Goal: Submit feedback/report problem: Submit feedback/report problem

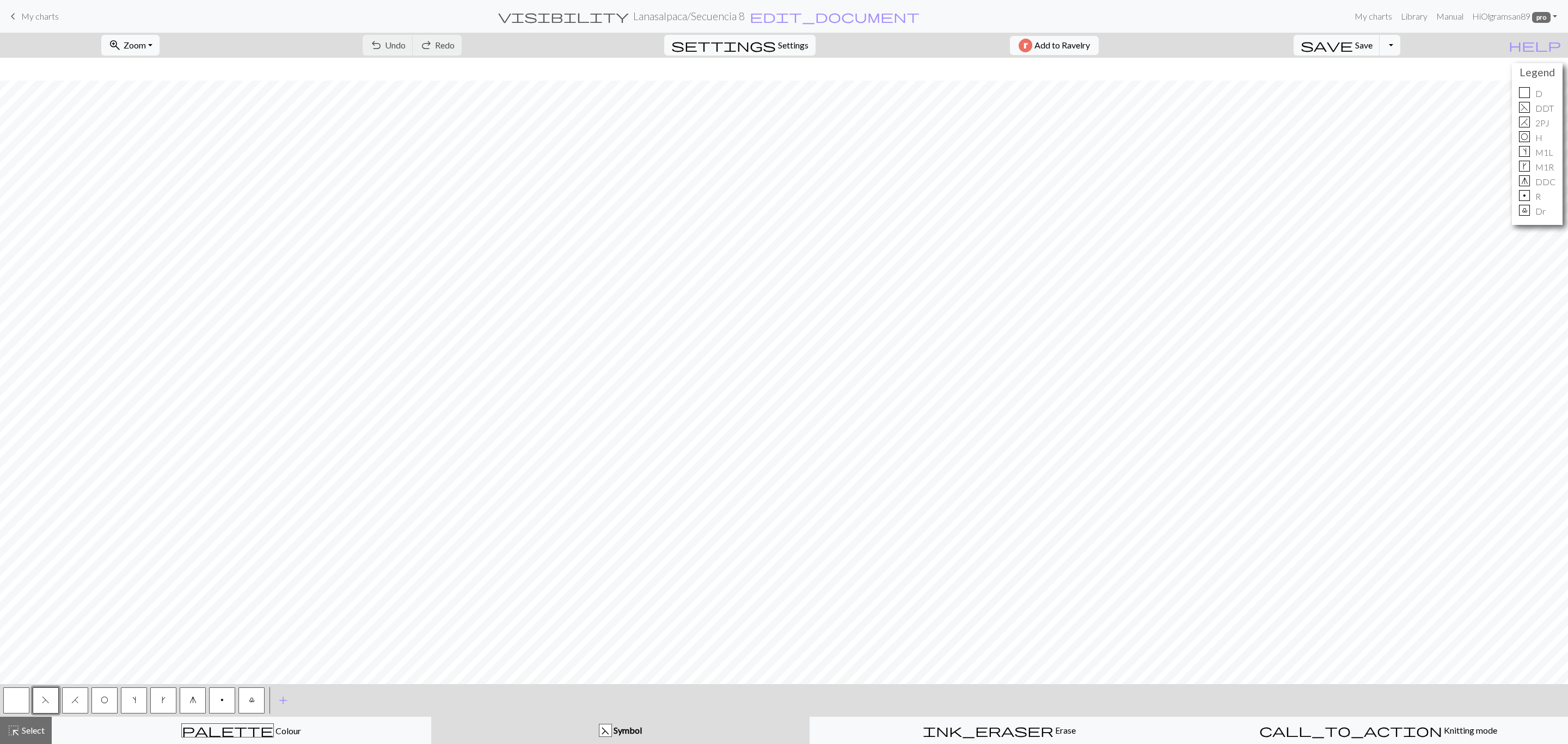
scroll to position [23, 0]
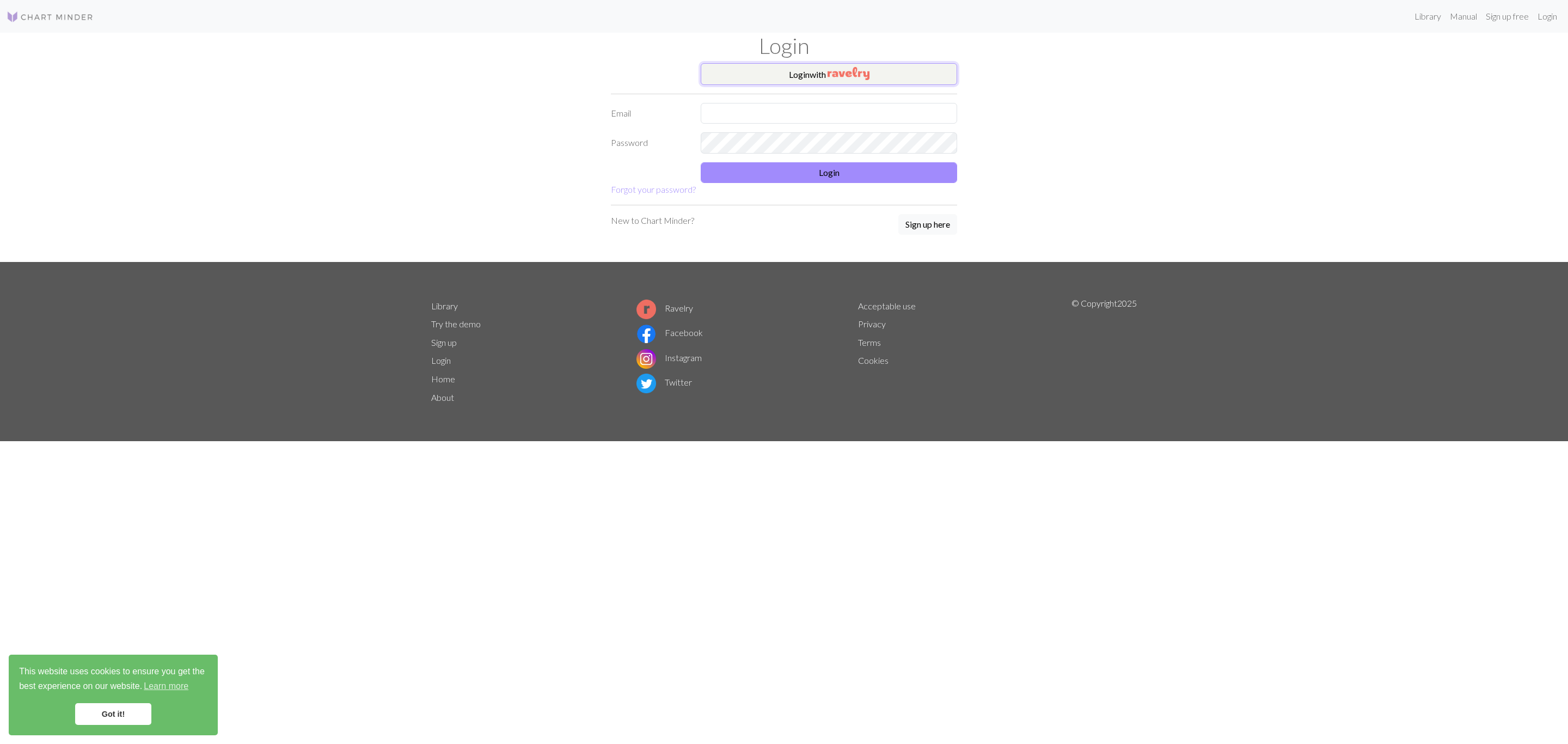
click at [877, 76] on button "Login with" at bounding box center [829, 74] width 257 height 22
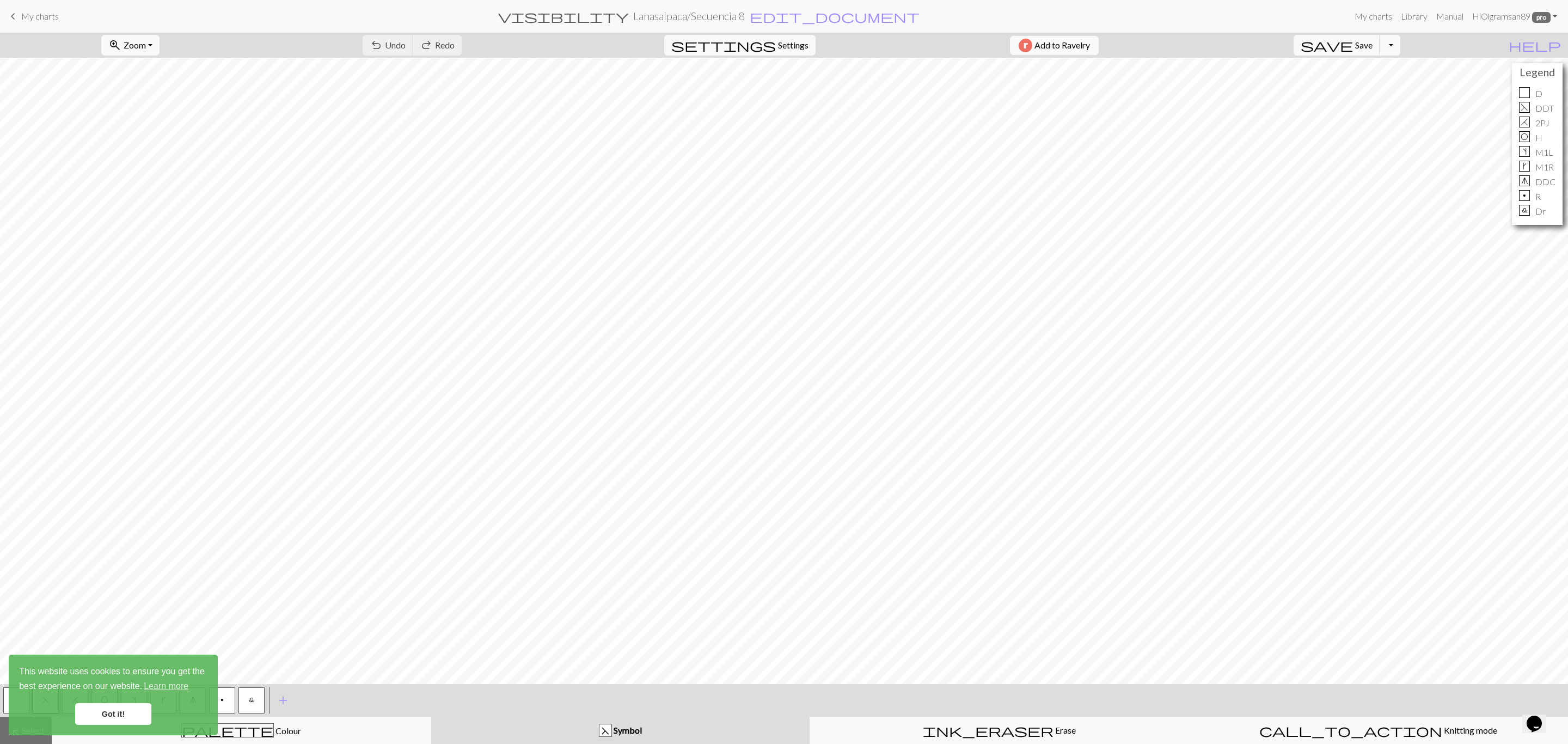
click at [1536, 722] on icon "Chat widget" at bounding box center [1534, 724] width 15 height 16
click at [1400, 36] on button "Toggle Dropdown" at bounding box center [1390, 45] width 20 height 20
click at [1394, 85] on button "save_alt Download" at bounding box center [1310, 87] width 180 height 17
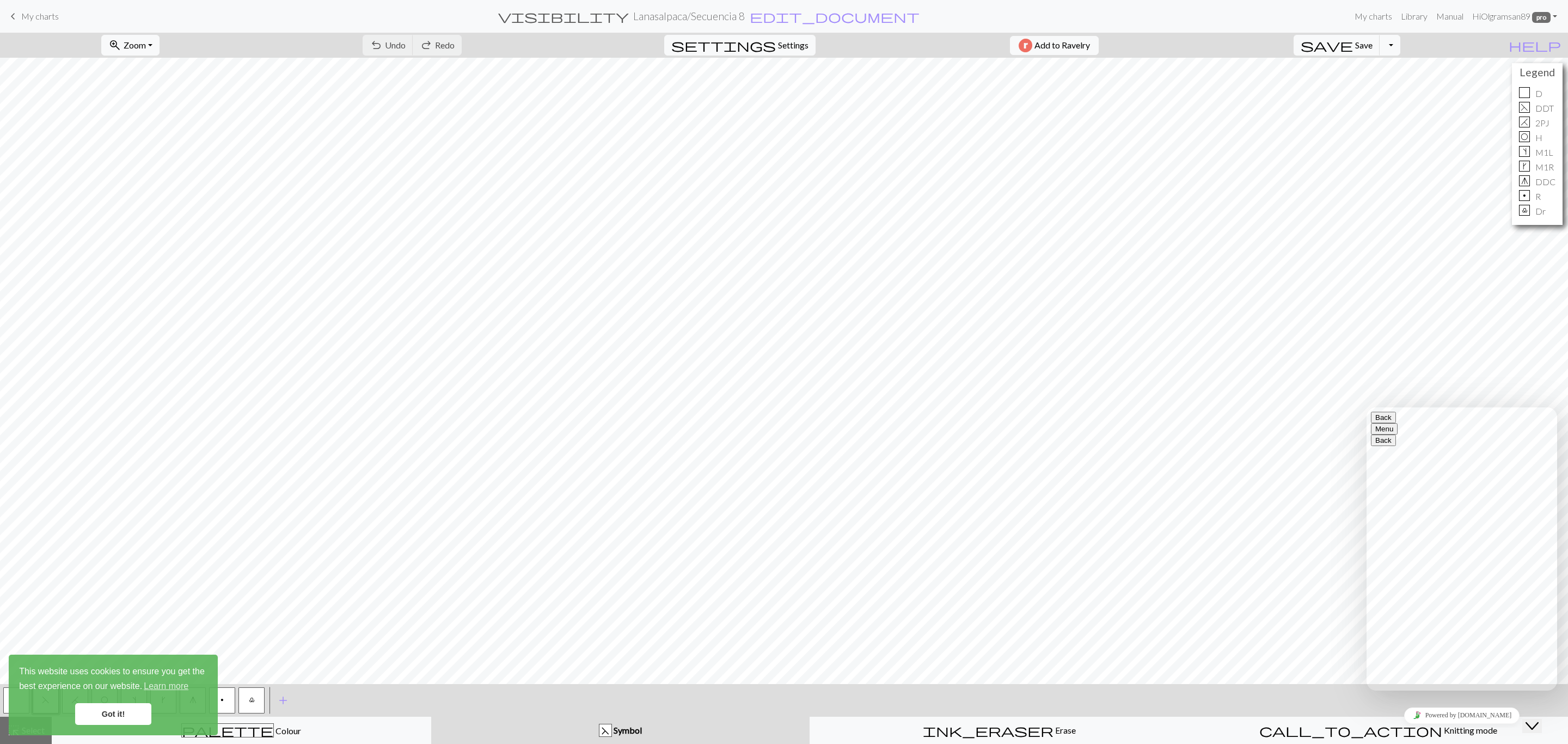
click at [1367, 407] on textarea at bounding box center [1367, 407] width 0 height 0
paste textarea "Good morning, I've had a problem since [DATE]. The graph won't download. I've t…"
type textarea "Good morning, I've had a problem since [DATE]. The graph won't download. I've t…"
click at [770, 33] on button "Download" at bounding box center [758, 35] width 53 height 20
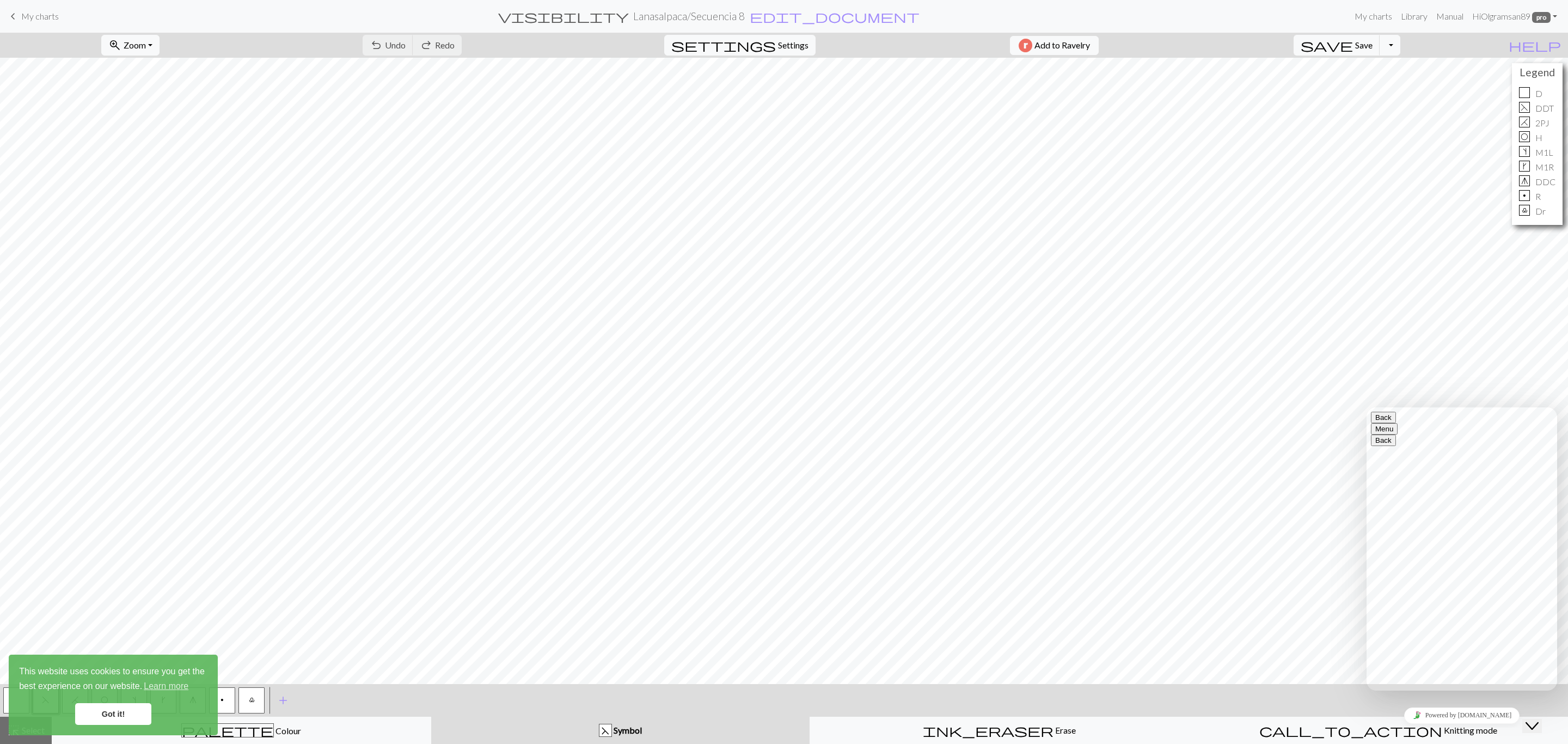
click at [41, 15] on span "My charts" at bounding box center [39, 16] width 37 height 11
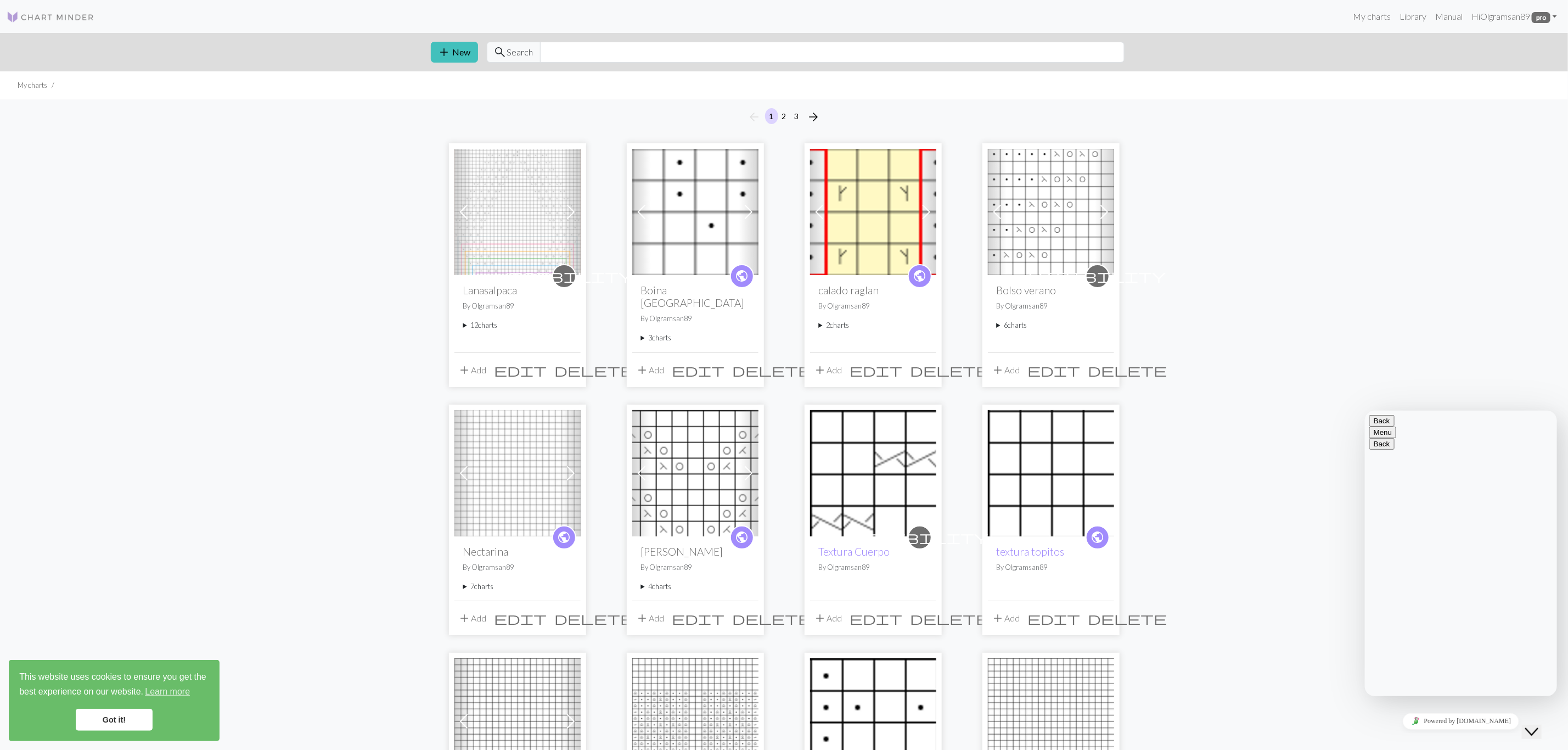
click at [517, 239] on img at bounding box center [517, 212] width 126 height 126
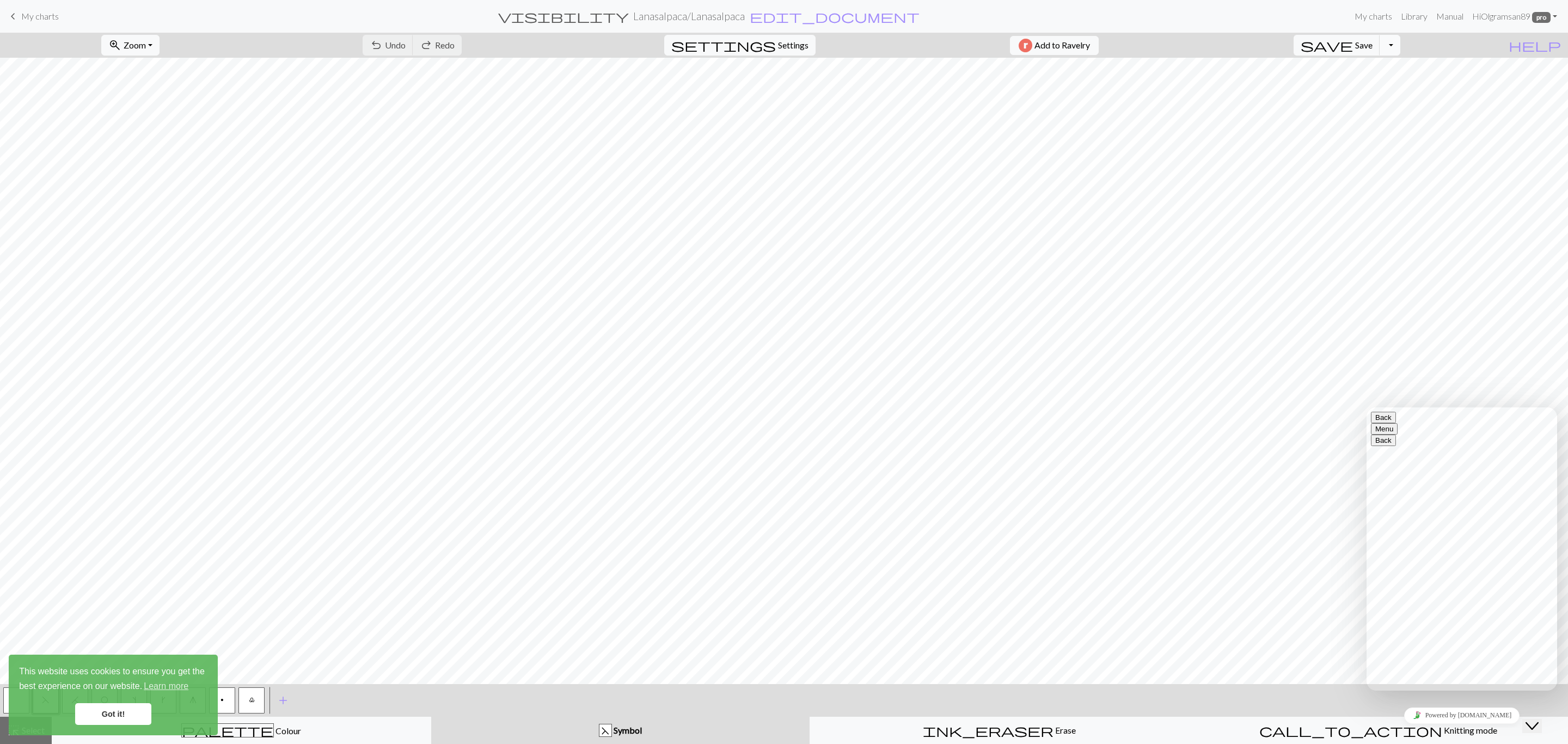
click at [1400, 49] on button "Toggle Dropdown" at bounding box center [1390, 45] width 20 height 20
click at [1390, 85] on button "save_alt Download" at bounding box center [1310, 87] width 180 height 17
click at [744, 33] on button "Download" at bounding box center [758, 35] width 53 height 20
drag, startPoint x: 1496, startPoint y: 678, endPoint x: 1213, endPoint y: 582, distance: 298.8
click html "Back Menu Back Rate this chat Upload File Insert emoji Hi there Search the help…"
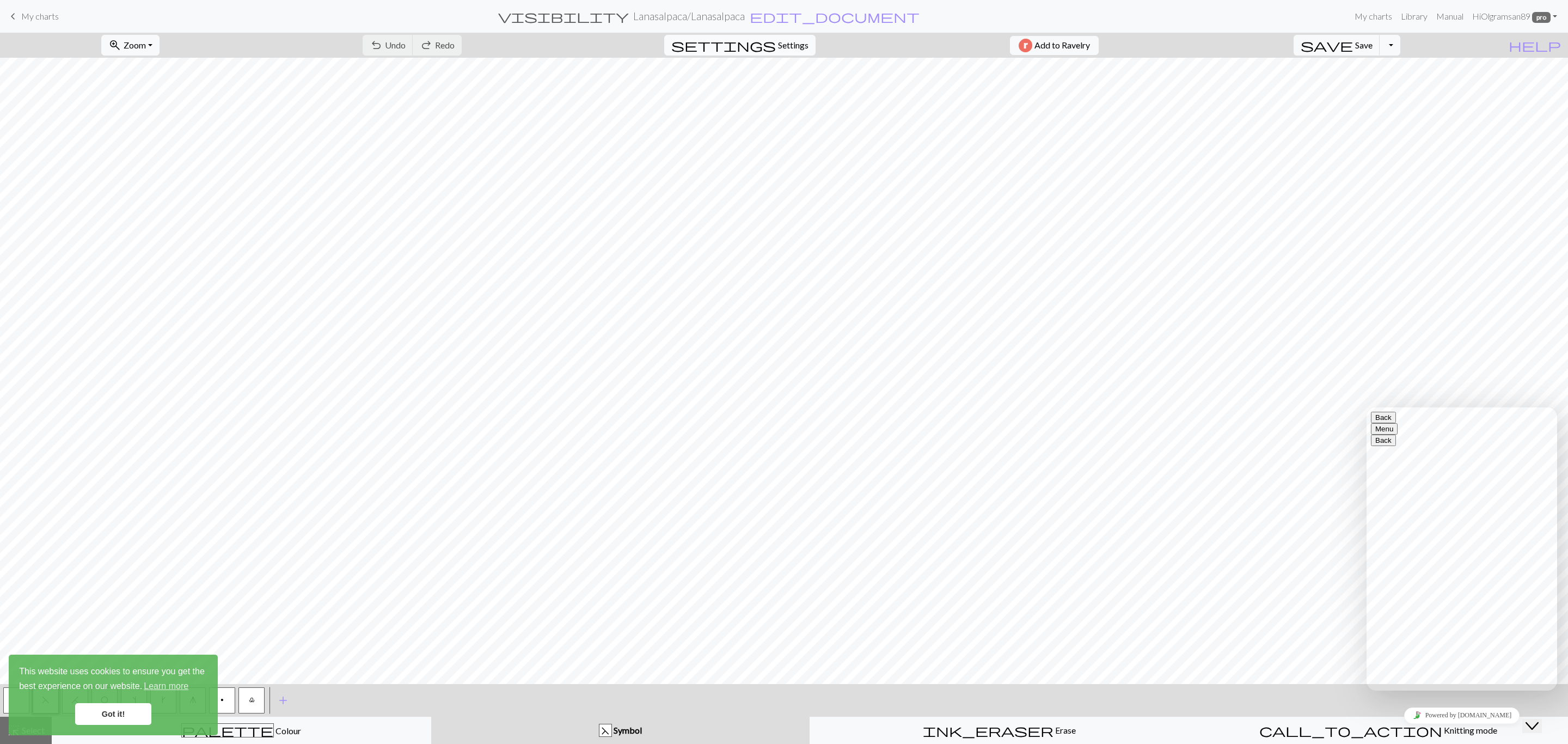
click at [787, 45] on span "Settings" at bounding box center [793, 45] width 30 height 13
select select "aran"
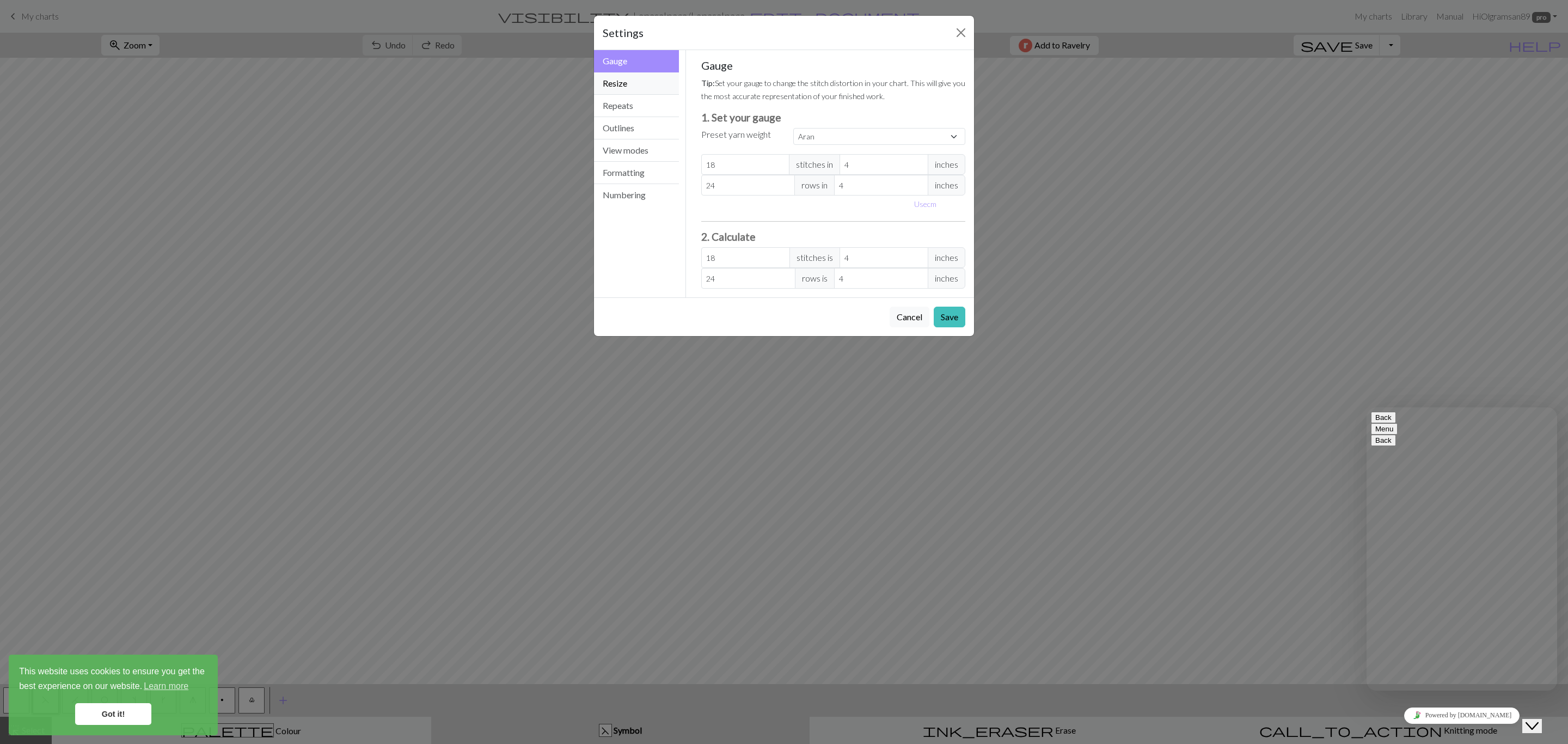
click at [602, 87] on button "Resize" at bounding box center [636, 84] width 85 height 22
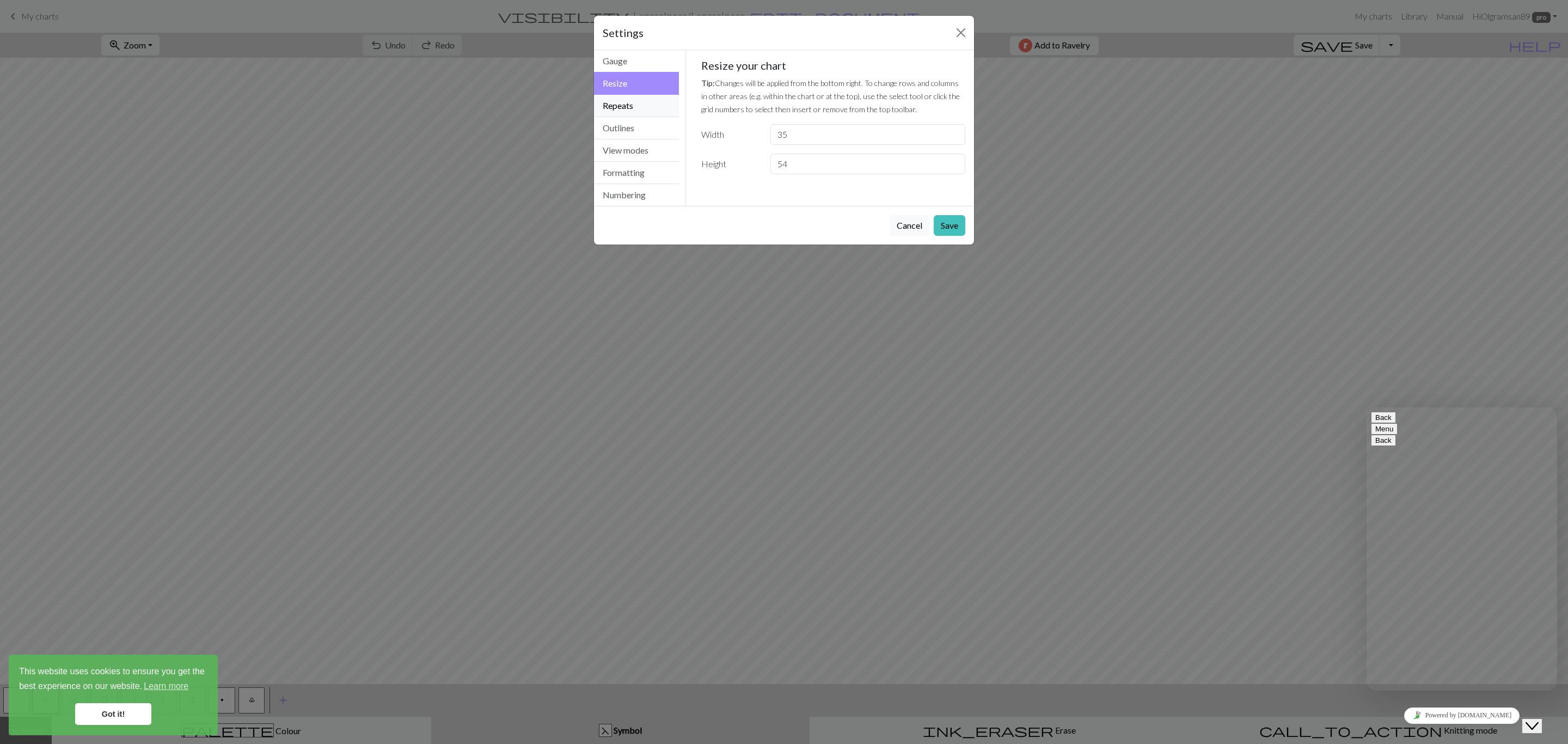
click at [616, 107] on button "Repeats" at bounding box center [636, 106] width 85 height 22
click at [618, 128] on button "Outlines" at bounding box center [636, 128] width 85 height 22
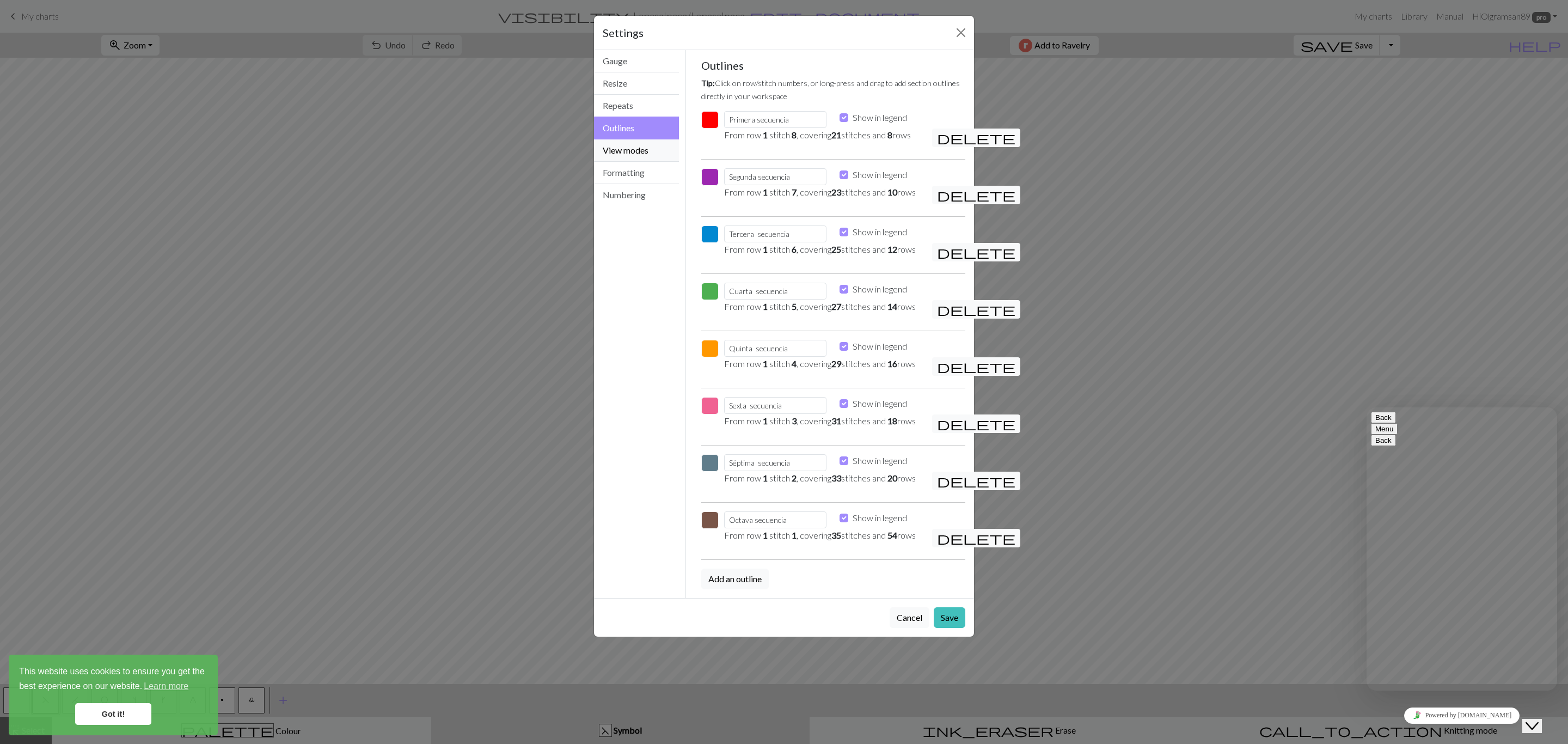
click at [615, 156] on button "View modes" at bounding box center [636, 151] width 85 height 22
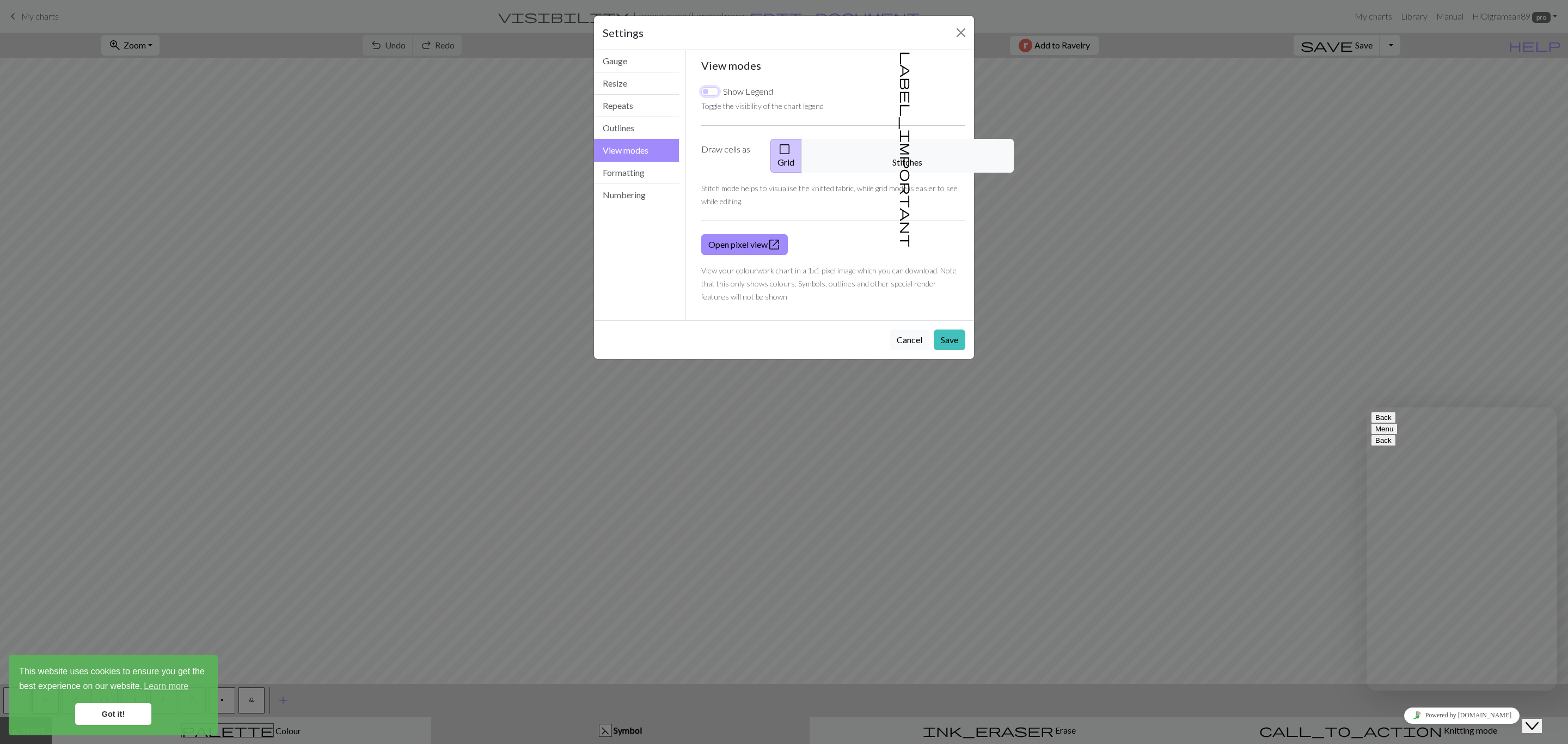
click at [708, 90] on input "Show Legend" at bounding box center [710, 91] width 17 height 9
checkbox input "true"
click at [946, 330] on button "Save" at bounding box center [950, 339] width 32 height 20
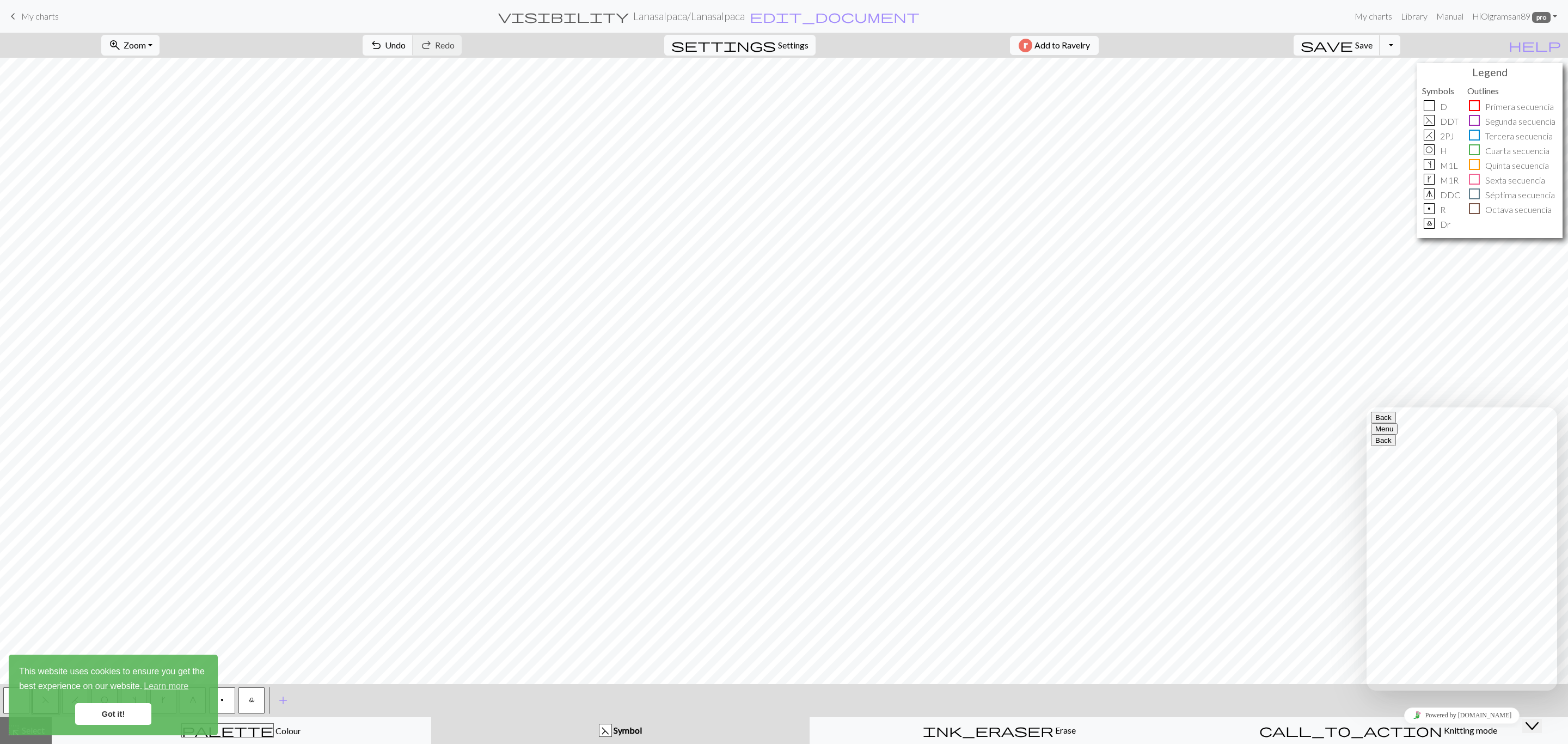
click at [1373, 45] on span "Save" at bounding box center [1363, 45] width 17 height 11
click at [1400, 46] on button "Toggle Dropdown" at bounding box center [1390, 45] width 20 height 20
click at [1392, 87] on button "save_alt Download" at bounding box center [1310, 87] width 180 height 17
click at [1400, 52] on button "Toggle Dropdown" at bounding box center [1390, 45] width 20 height 20
click at [1381, 91] on button "save_alt Download" at bounding box center [1310, 87] width 180 height 17
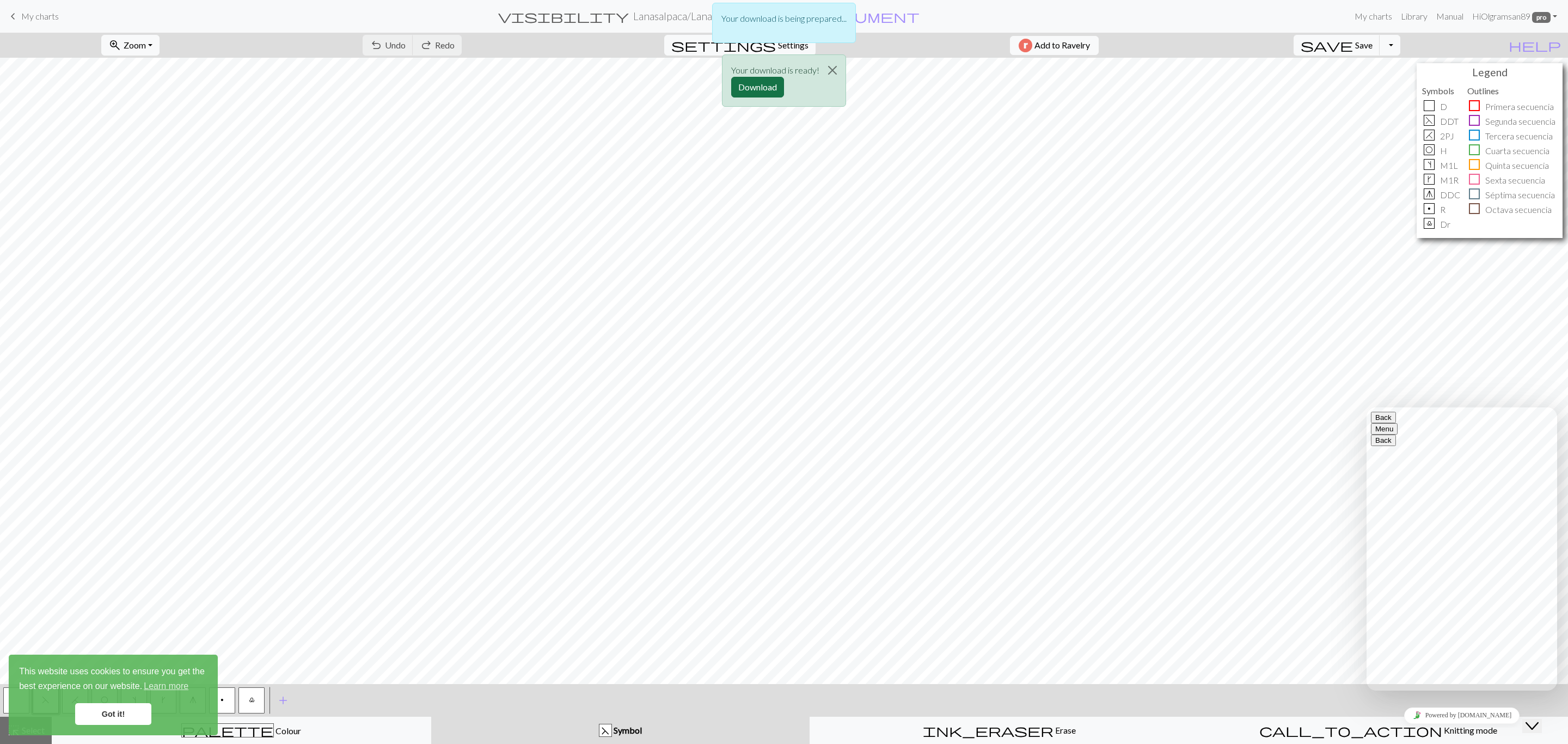
click at [764, 86] on button "Download" at bounding box center [758, 87] width 53 height 20
